Goal: Task Accomplishment & Management: Manage account settings

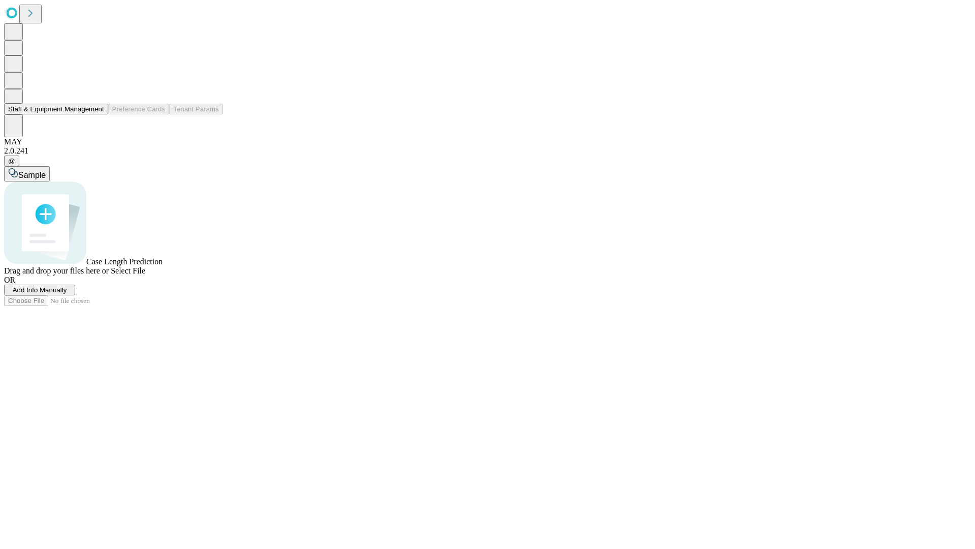
click at [97, 114] on button "Staff & Equipment Management" at bounding box center [56, 109] width 104 height 11
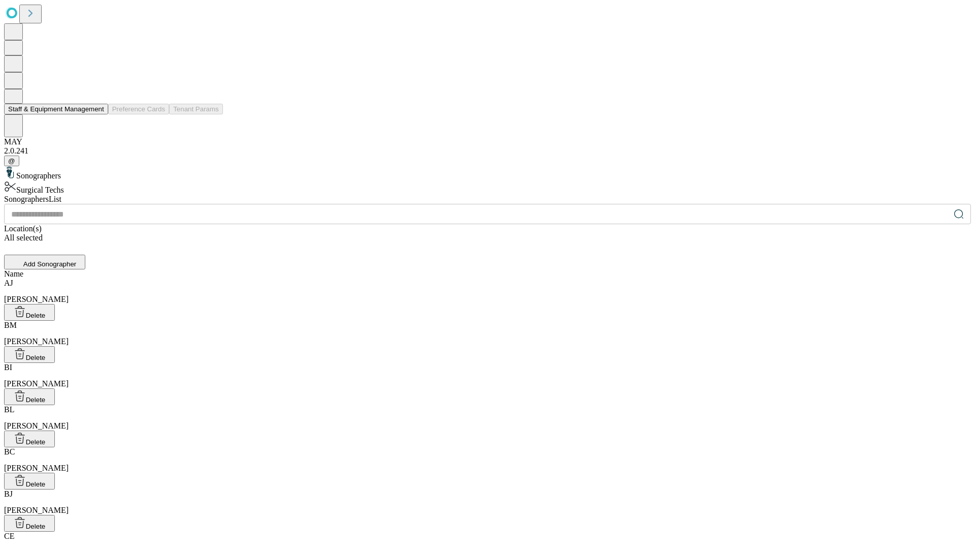
click at [97, 114] on button "Staff & Equipment Management" at bounding box center [56, 109] width 104 height 11
